Goal: Task Accomplishment & Management: Use online tool/utility

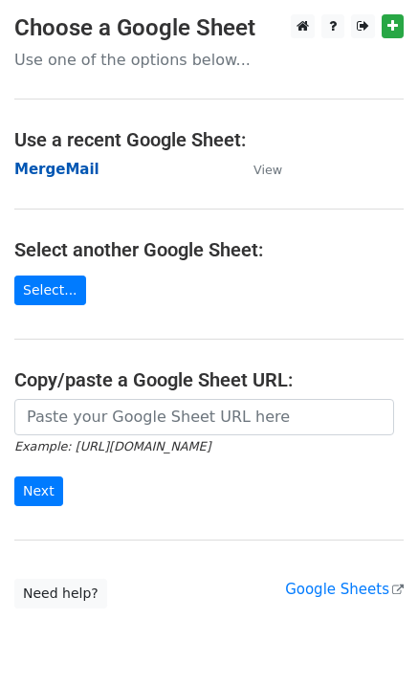
click at [63, 167] on strong "MergeMail" at bounding box center [56, 169] width 85 height 17
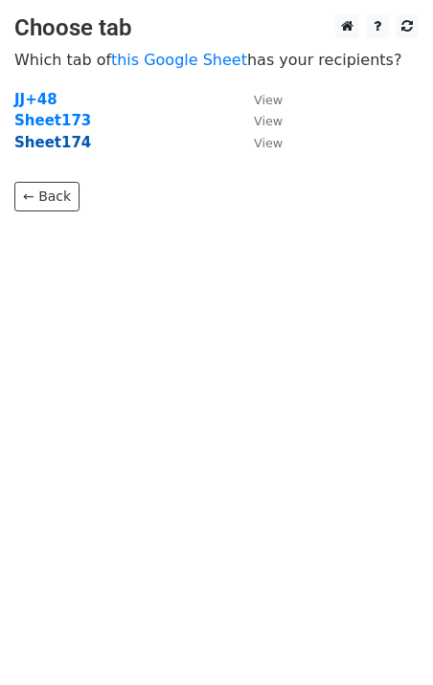
click at [68, 148] on strong "Sheet174" at bounding box center [52, 142] width 77 height 17
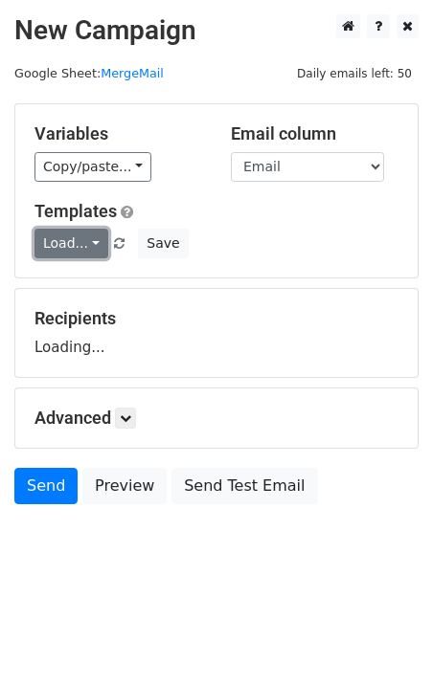
click at [78, 248] on link "Load..." at bounding box center [71, 244] width 74 height 30
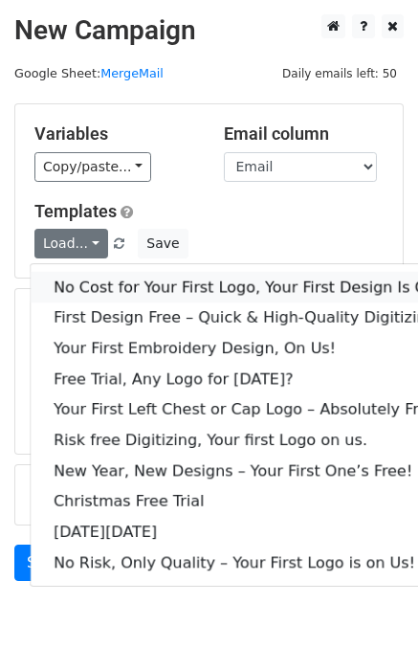
click at [120, 288] on link "No Cost for Your First Logo, Your First Design Is On Us!" at bounding box center [260, 287] width 459 height 31
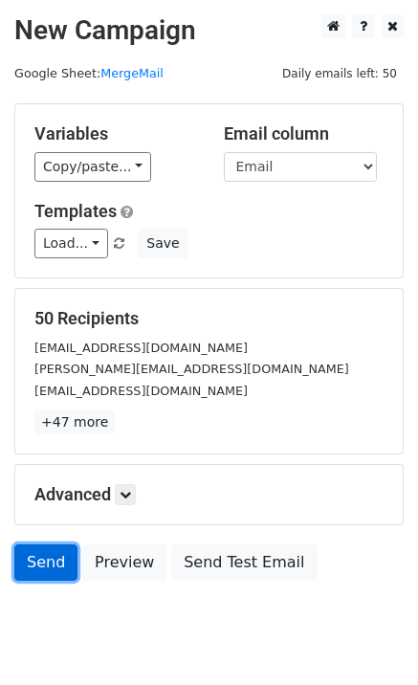
click at [59, 569] on link "Send" at bounding box center [45, 562] width 63 height 36
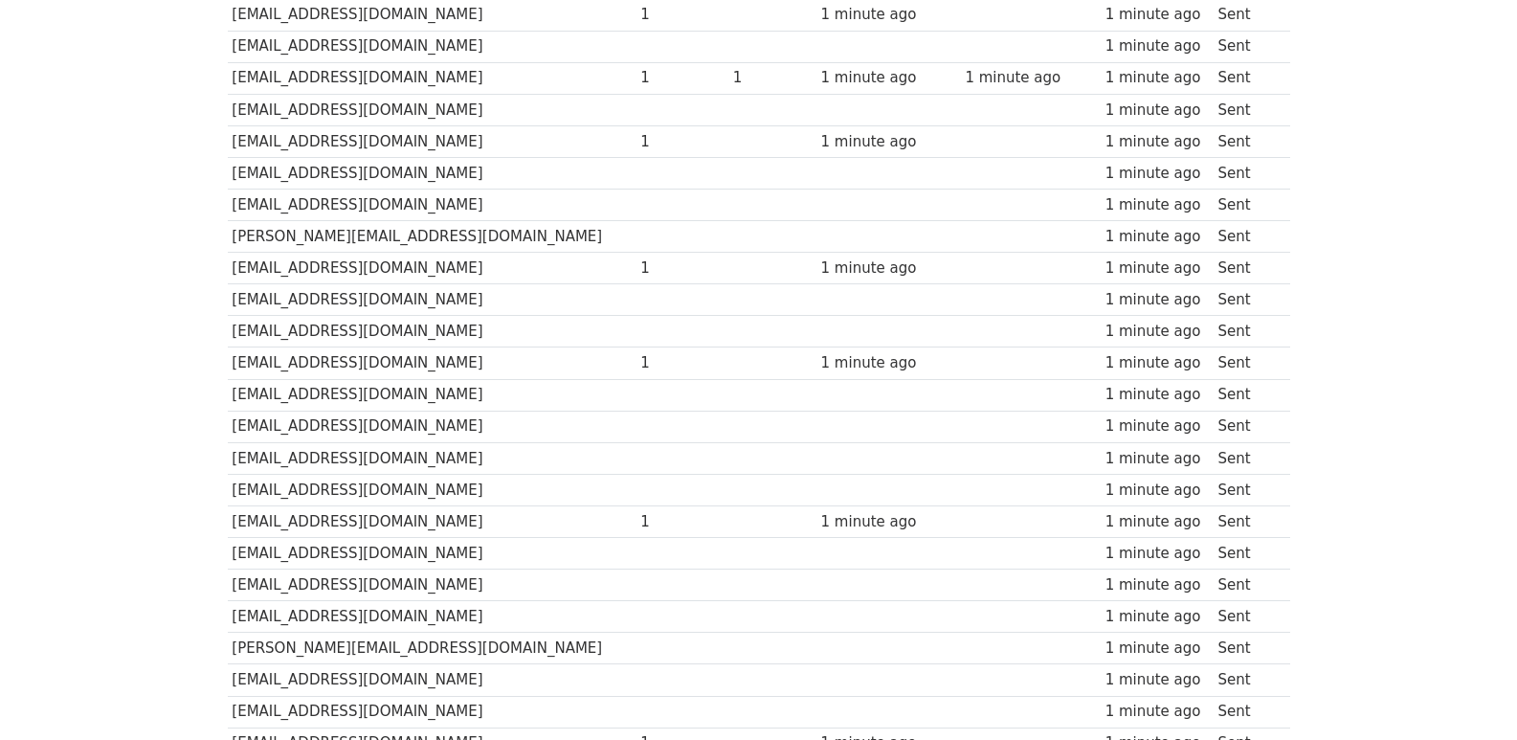
scroll to position [1332, 0]
